Goal: Check status: Check status

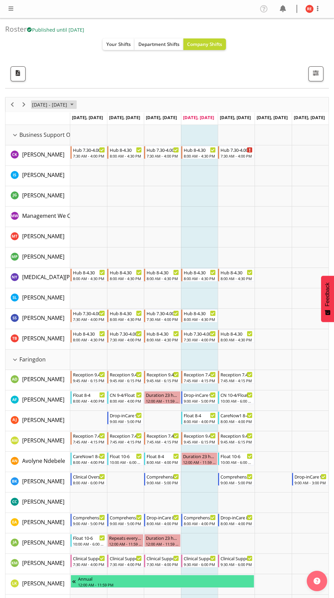
click at [76, 108] on span "October 2025" at bounding box center [72, 104] width 8 height 9
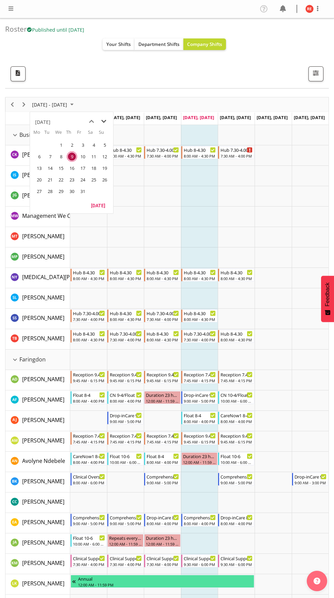
click at [103, 122] on span "next month" at bounding box center [104, 121] width 12 height 12
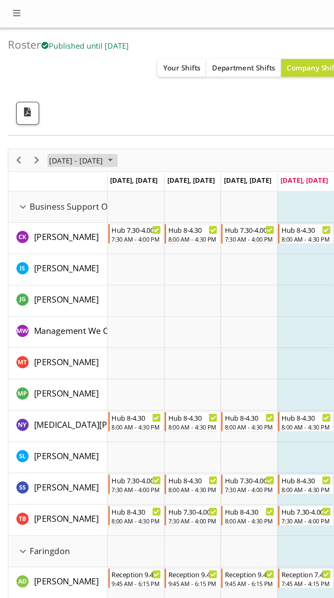
click at [76, 104] on span "October 2025" at bounding box center [72, 104] width 8 height 9
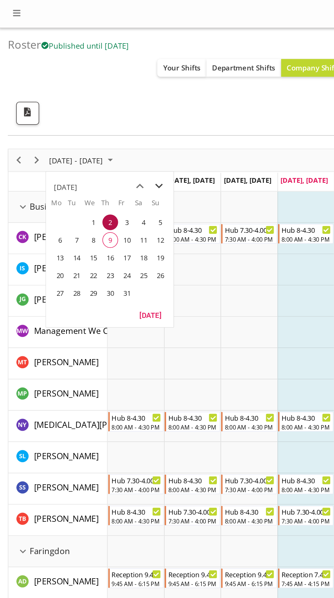
click at [103, 122] on span "next month" at bounding box center [104, 121] width 12 height 12
click at [94, 180] on span "22" at bounding box center [94, 180] width 10 height 10
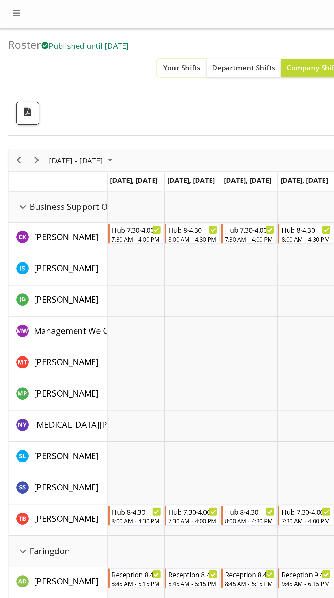
click at [122, 47] on span "Your Shifts" at bounding box center [118, 44] width 25 height 6
